Goal: Transaction & Acquisition: Download file/media

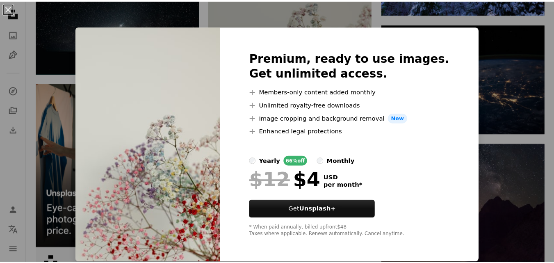
scroll to position [0, 0]
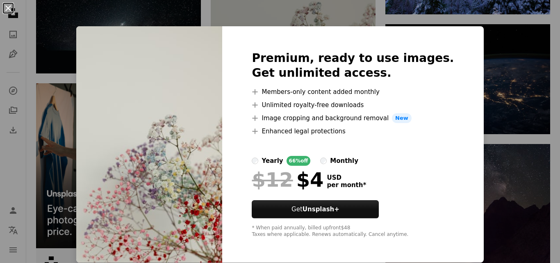
click at [9, 9] on button "An X shape" at bounding box center [8, 8] width 10 height 10
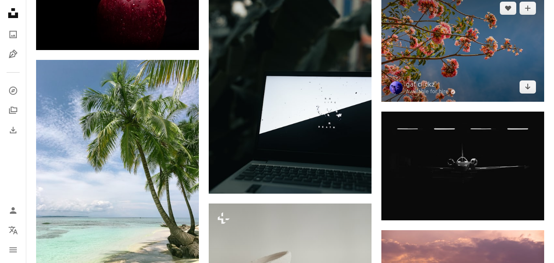
scroll to position [9631, 0]
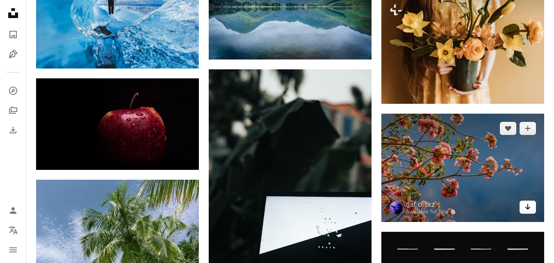
click at [527, 203] on icon "Arrow pointing down" at bounding box center [528, 207] width 7 height 10
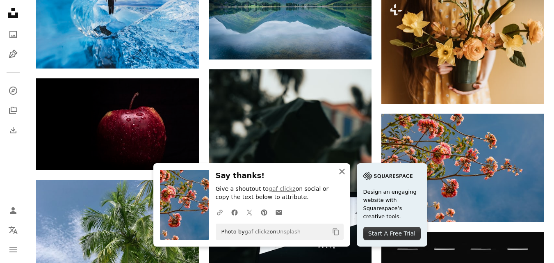
click at [342, 171] on icon "button" at bounding box center [342, 172] width 6 height 6
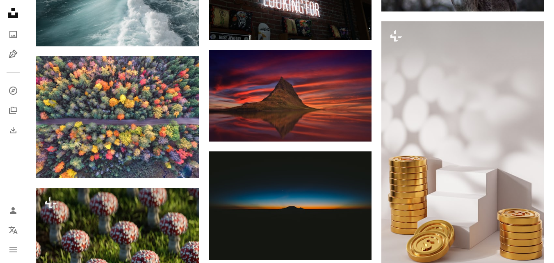
scroll to position [12120, 0]
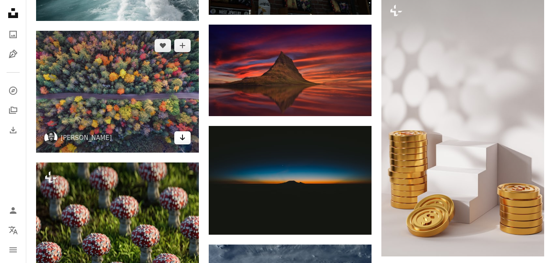
click at [184, 139] on icon "Arrow pointing down" at bounding box center [182, 137] width 7 height 10
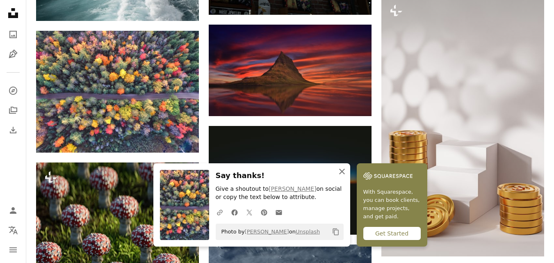
click at [342, 171] on icon "button" at bounding box center [342, 172] width 6 height 6
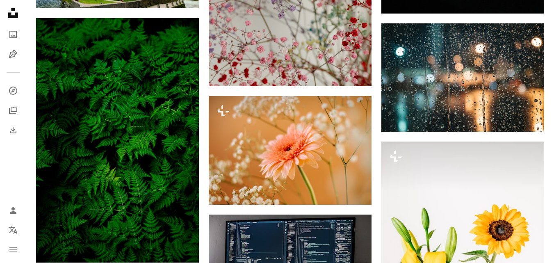
scroll to position [14609, 0]
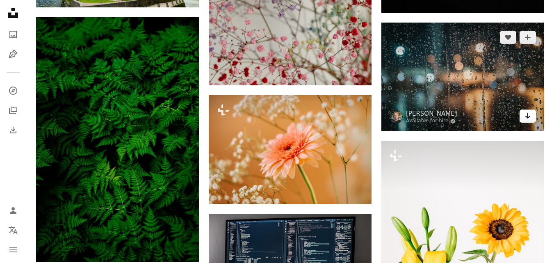
click at [528, 113] on icon "Download" at bounding box center [527, 116] width 5 height 6
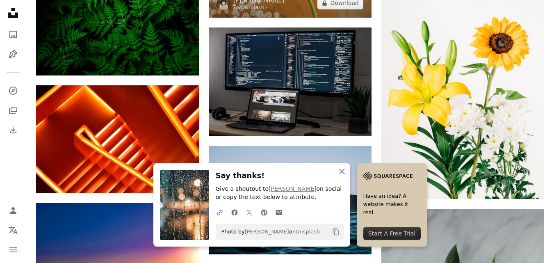
scroll to position [14804, 0]
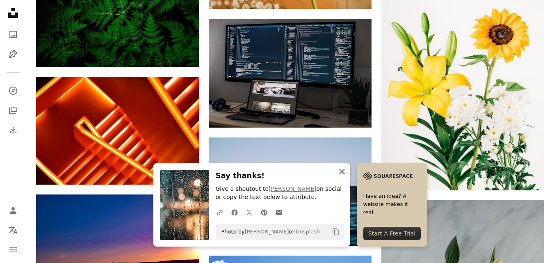
click at [340, 169] on icon "button" at bounding box center [342, 172] width 6 height 6
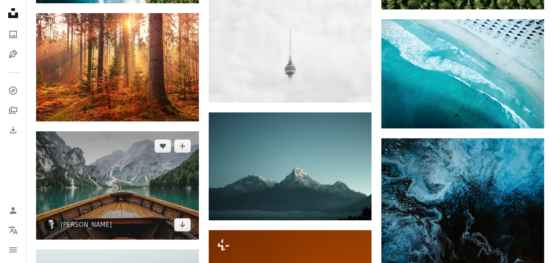
scroll to position [17161, 0]
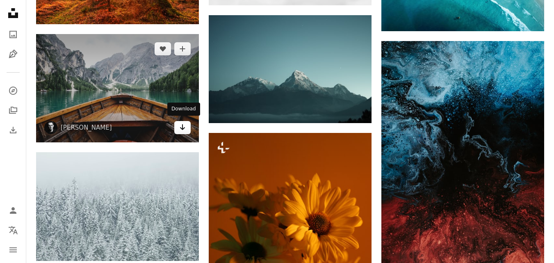
click at [183, 127] on icon "Download" at bounding box center [182, 127] width 5 height 6
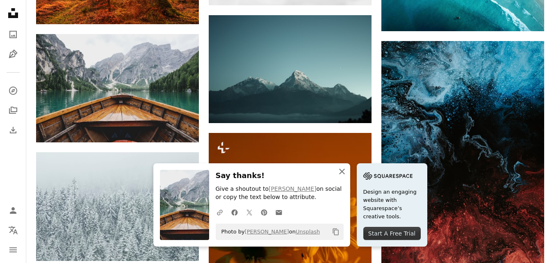
click at [341, 171] on icon "button" at bounding box center [342, 172] width 6 height 6
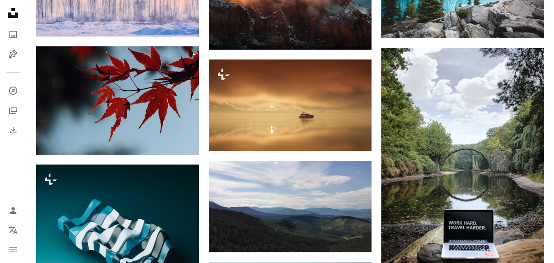
scroll to position [28143, 0]
